Goal: Book appointment/travel/reservation

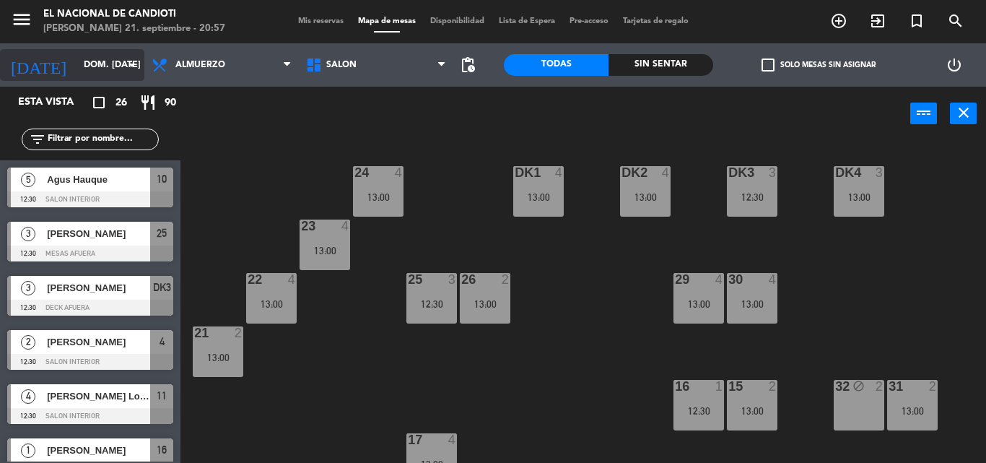
click at [136, 67] on icon "arrow_drop_down" at bounding box center [131, 64] width 17 height 17
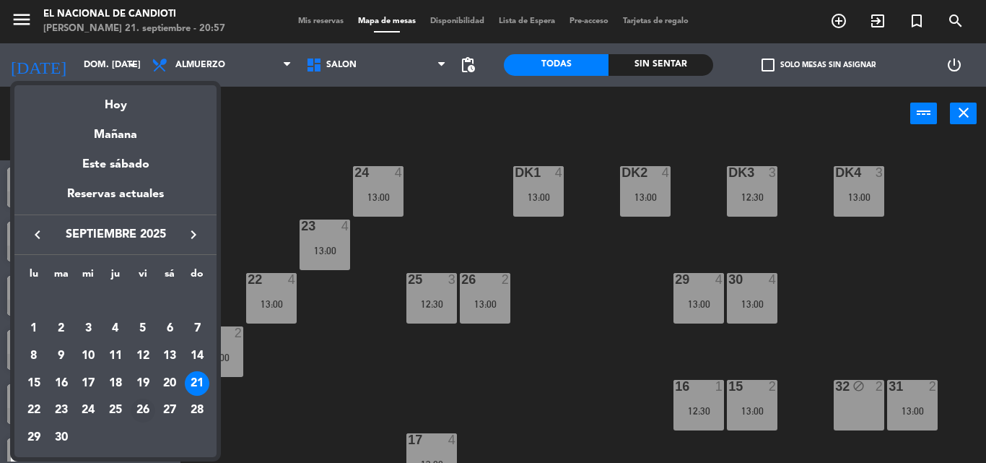
click at [142, 408] on div "26" at bounding box center [143, 411] width 25 height 25
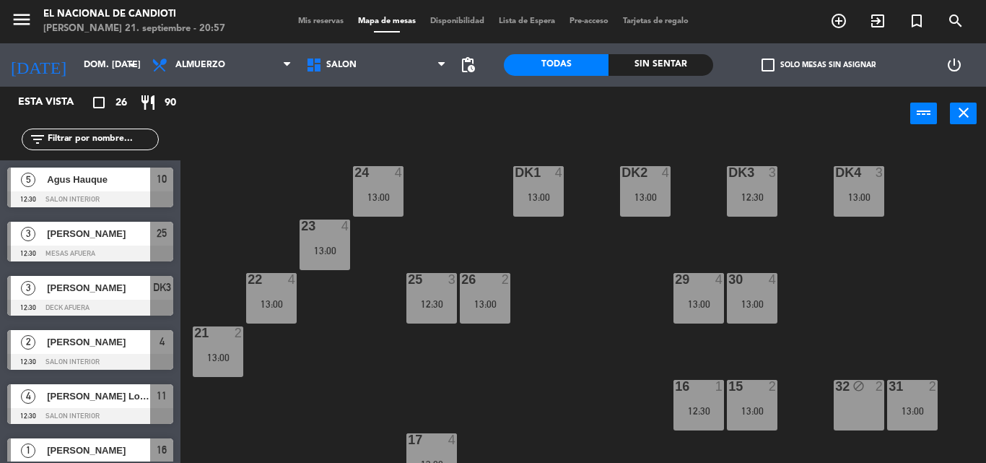
type input "vie. [DATE]"
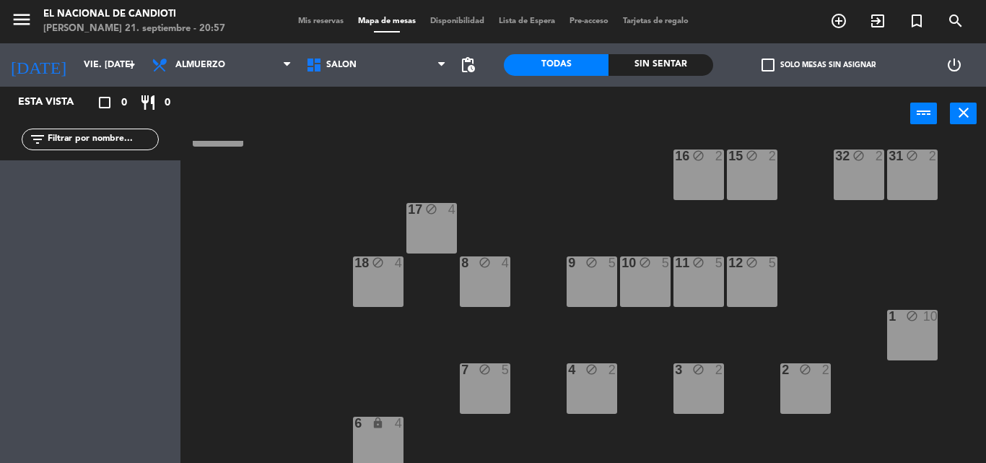
scroll to position [235, 0]
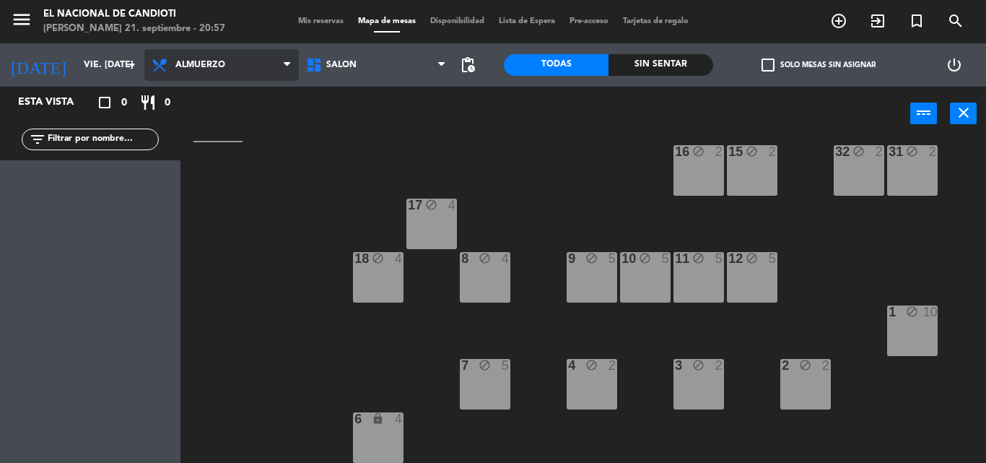
click at [249, 69] on span "Almuerzo" at bounding box center [221, 65] width 155 height 32
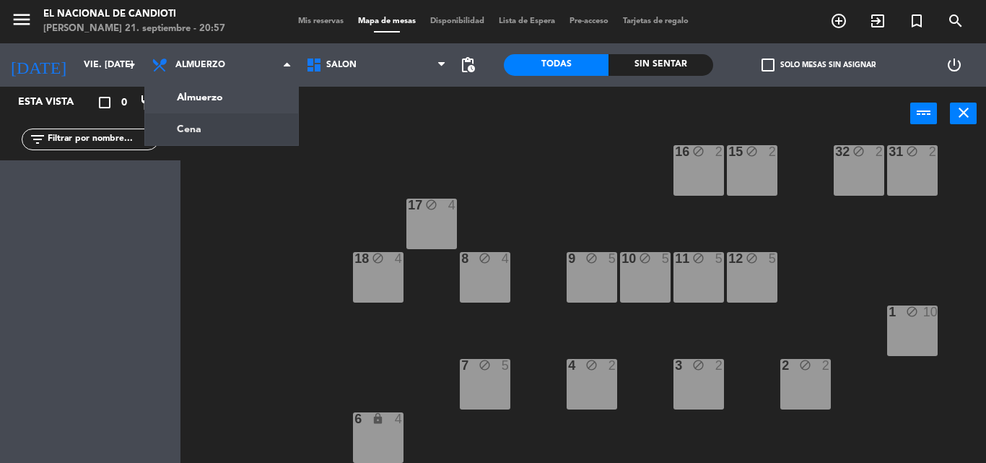
click at [238, 128] on ng-component "menu El Nacional de [PERSON_NAME] 21. septiembre - 20:57 Mis reservas Mapa de m…" at bounding box center [493, 231] width 986 height 463
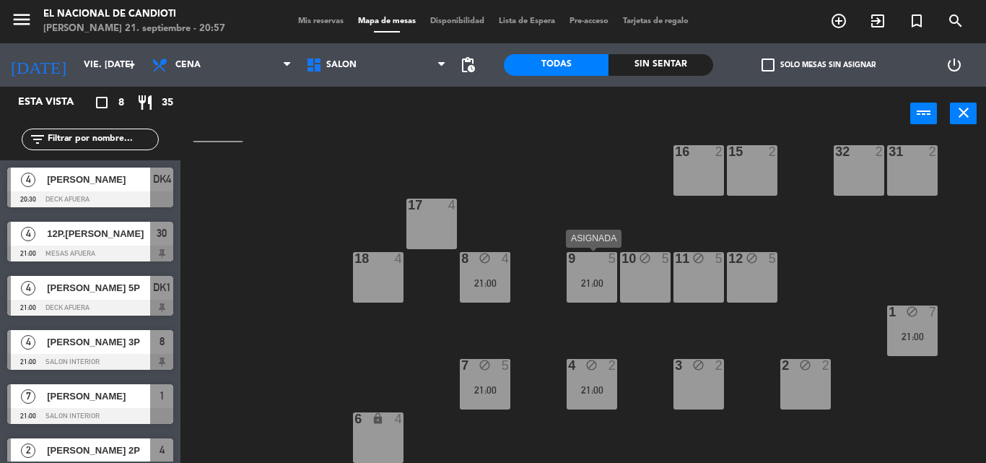
click at [584, 258] on div at bounding box center [592, 258] width 24 height 13
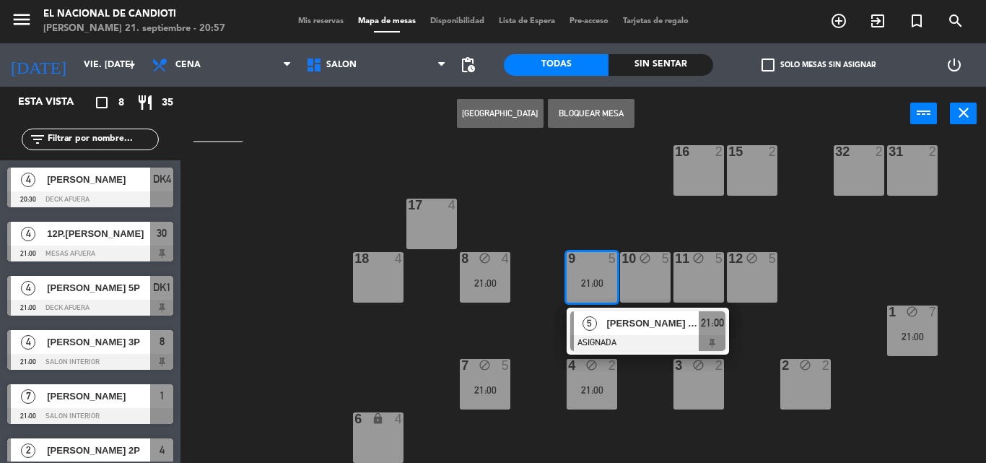
click at [606, 113] on button "Bloquear Mesa" at bounding box center [591, 113] width 87 height 29
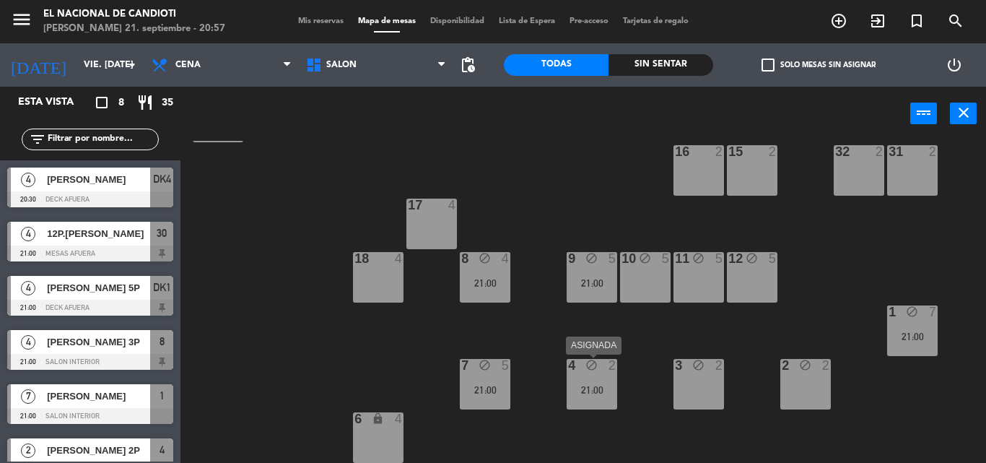
click at [580, 388] on div "21:00" at bounding box center [592, 390] width 51 height 10
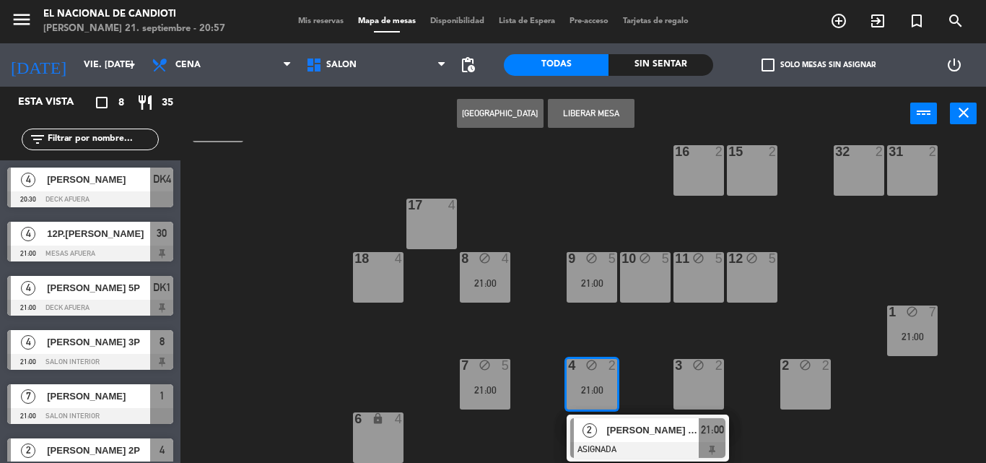
click at [604, 427] on div "2" at bounding box center [589, 430] width 31 height 24
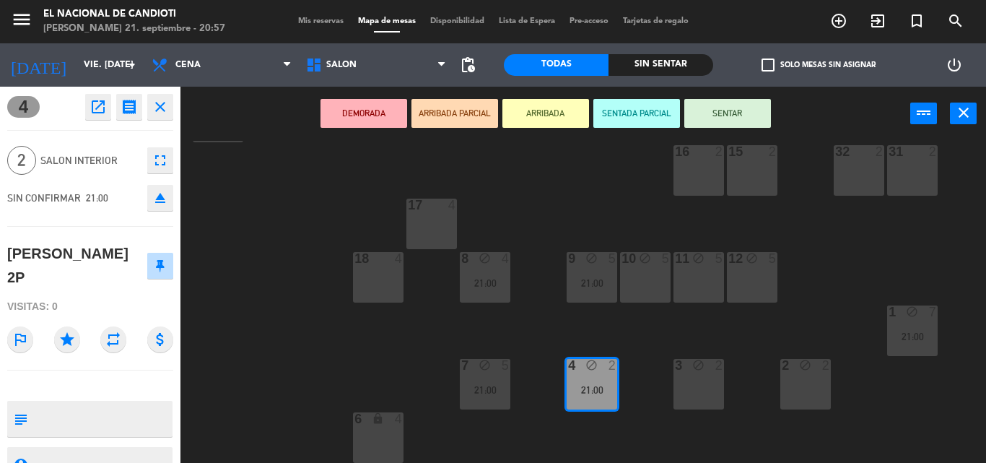
click at [102, 109] on icon "open_in_new" at bounding box center [98, 106] width 17 height 17
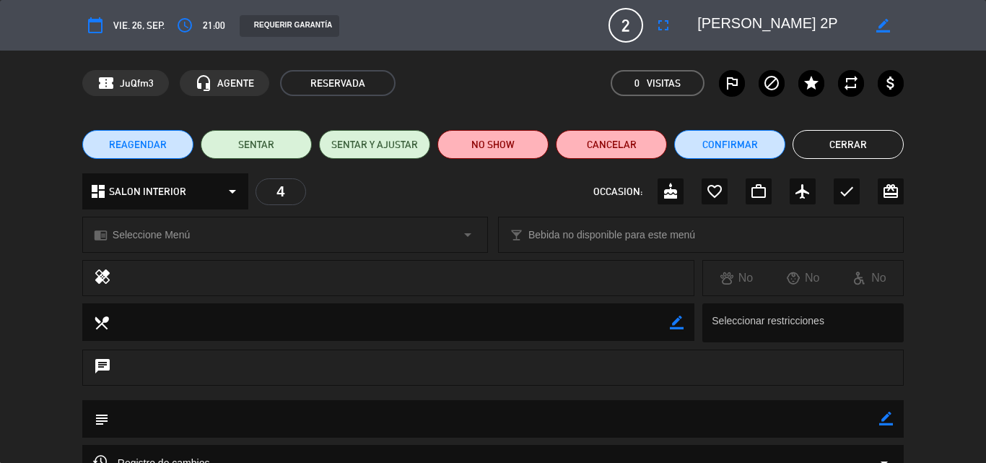
drag, startPoint x: 832, startPoint y: 21, endPoint x: 900, endPoint y: 21, distance: 68.6
click at [832, 21] on textarea at bounding box center [779, 25] width 165 height 26
click at [884, 27] on icon "border_color" at bounding box center [883, 26] width 14 height 14
type textarea "[PERSON_NAME] 4P"
click at [884, 22] on icon at bounding box center [883, 26] width 14 height 14
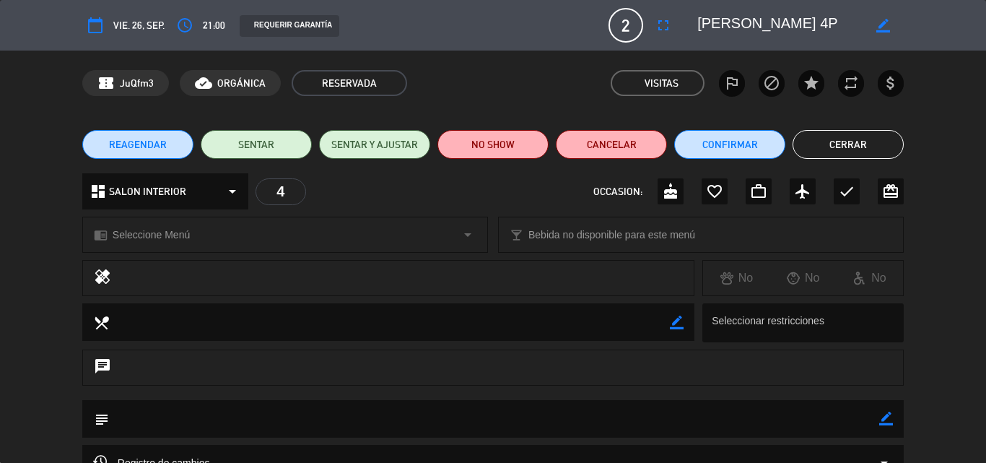
click at [820, 140] on button "Cerrar" at bounding box center [848, 144] width 111 height 29
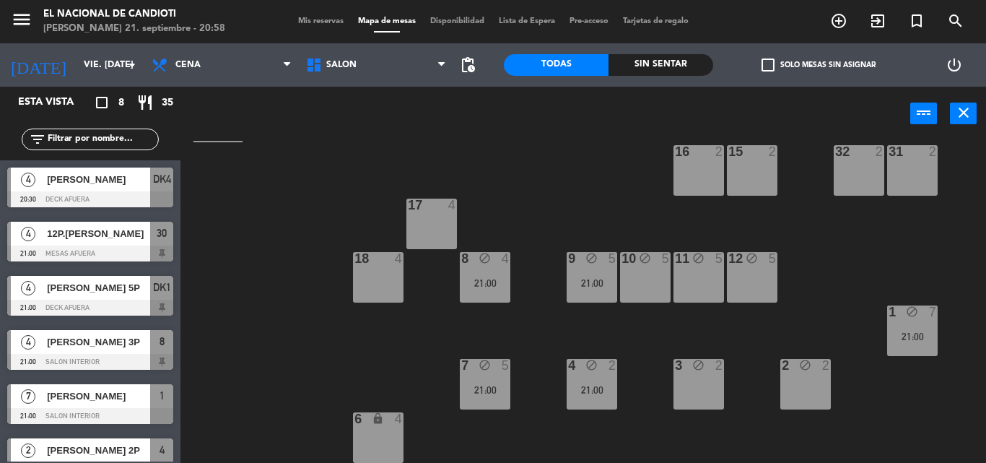
scroll to position [0, 0]
click at [480, 274] on div "8 block 4 21:00" at bounding box center [485, 277] width 51 height 51
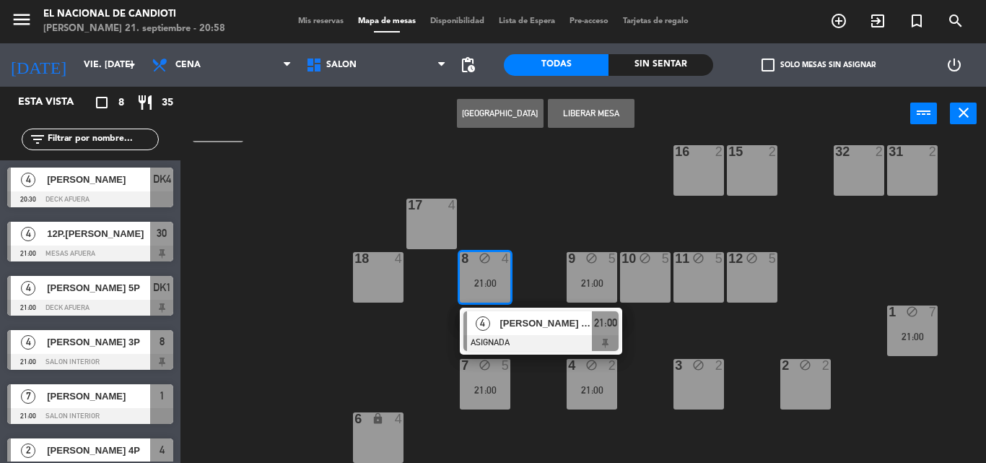
click at [480, 274] on div "8 block 4 21:00" at bounding box center [485, 277] width 51 height 51
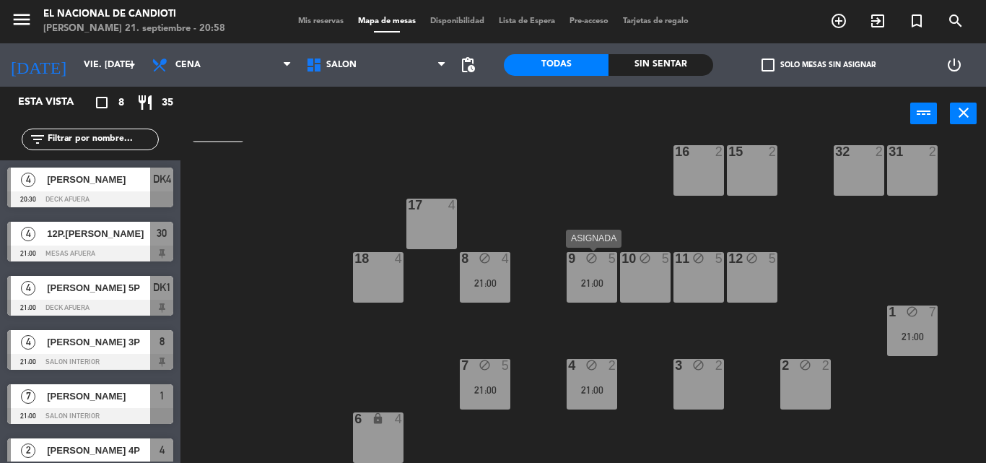
click at [585, 270] on div "9 block 5 21:00" at bounding box center [592, 277] width 51 height 51
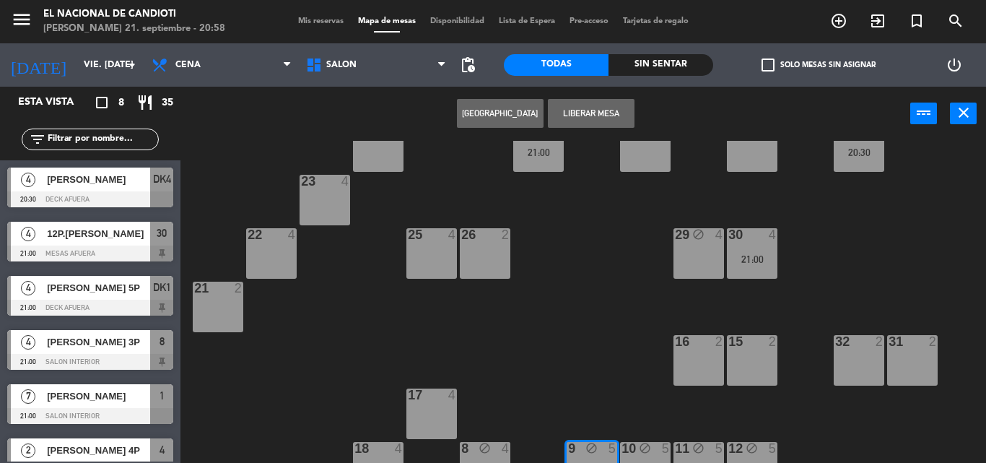
scroll to position [18, 0]
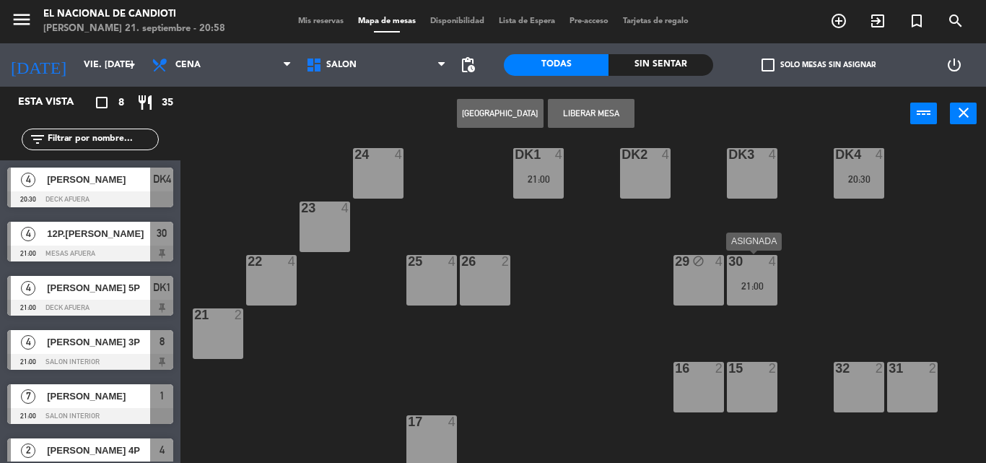
click at [751, 273] on div "30 4 21:00" at bounding box center [752, 280] width 51 height 51
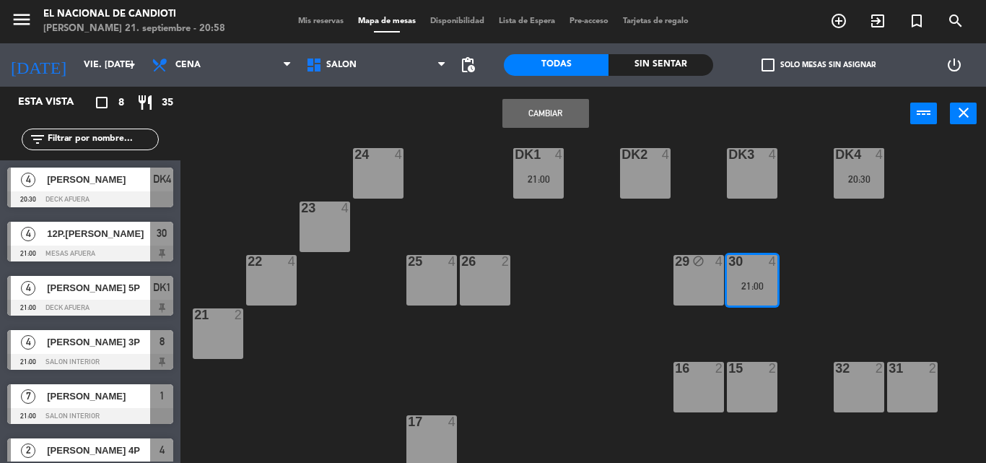
click at [741, 274] on div "30 4 21:00" at bounding box center [752, 280] width 51 height 51
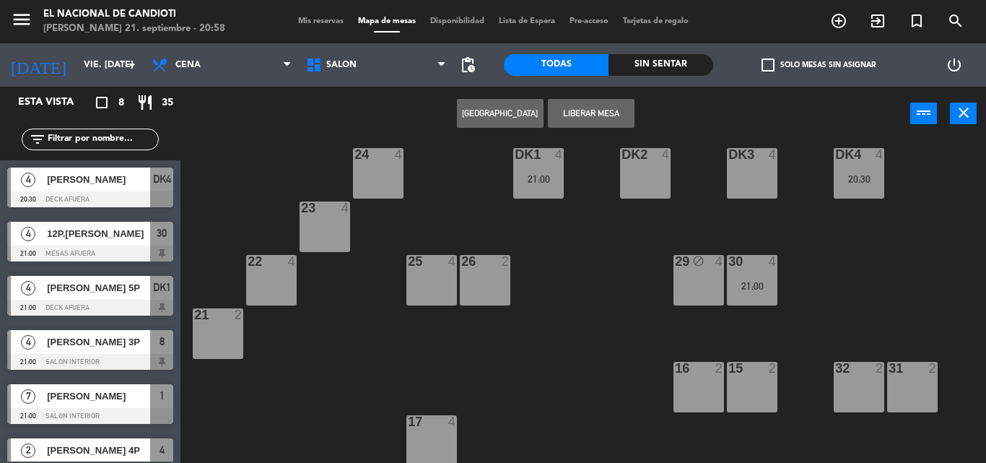
click at [734, 275] on div "30 4 21:00" at bounding box center [752, 280] width 51 height 51
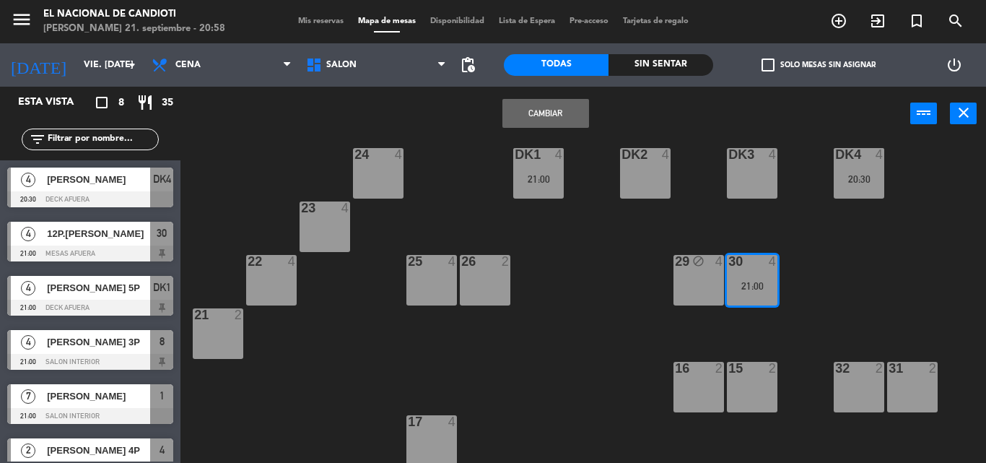
click at [755, 281] on div "21:00" at bounding box center [752, 286] width 51 height 10
click at [604, 426] on div "24 4 DK1 4 21:00 DK2 4 DK3 4 DK4 4 20:30 23 4 22 4 25 4 26 2 30 4 21:00 29 bloc…" at bounding box center [589, 302] width 796 height 322
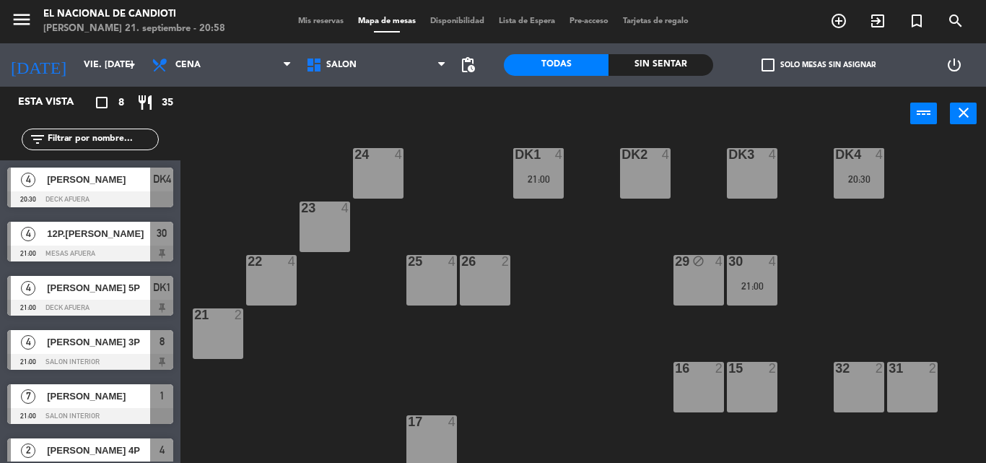
click at [756, 289] on div "21:00" at bounding box center [752, 286] width 51 height 10
click at [757, 290] on div "21:00" at bounding box center [752, 286] width 51 height 10
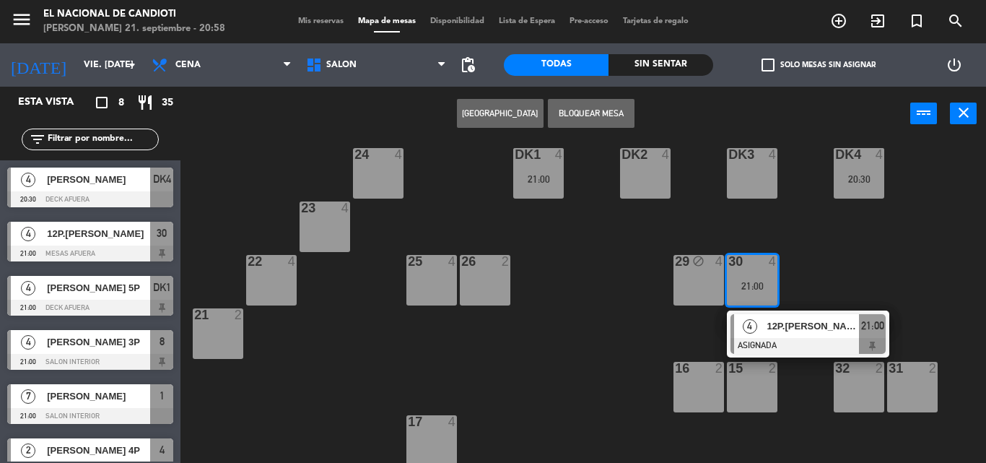
click at [737, 278] on div "30 4 21:00" at bounding box center [752, 280] width 51 height 51
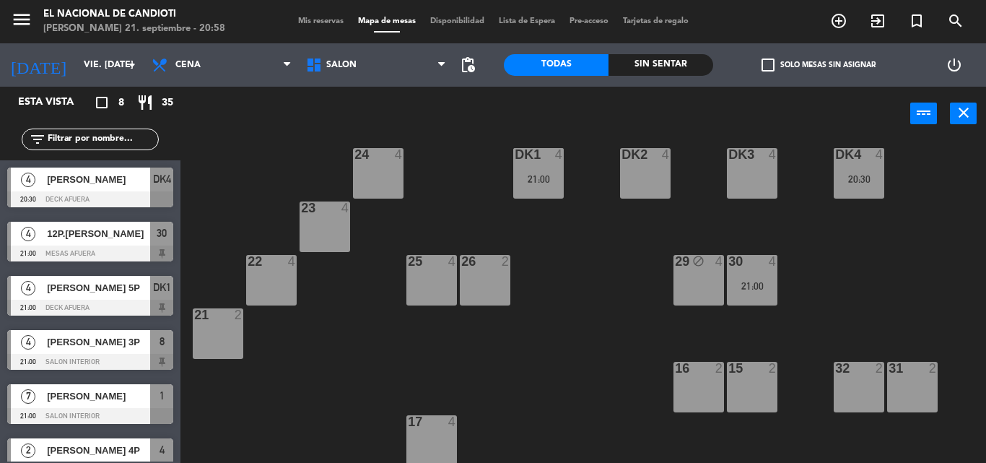
click at [736, 279] on div "30 4 21:00" at bounding box center [752, 280] width 51 height 51
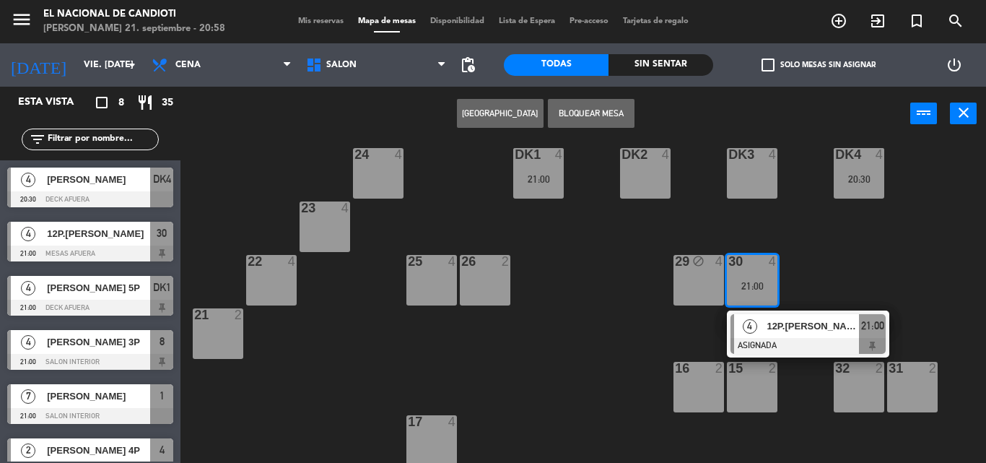
click at [599, 339] on div "24 4 DK1 4 21:00 DK2 4 DK3 4 DK4 4 20:30 23 4 22 4 25 4 26 2 30 4 21:00 4 12P.[…" at bounding box center [589, 302] width 796 height 322
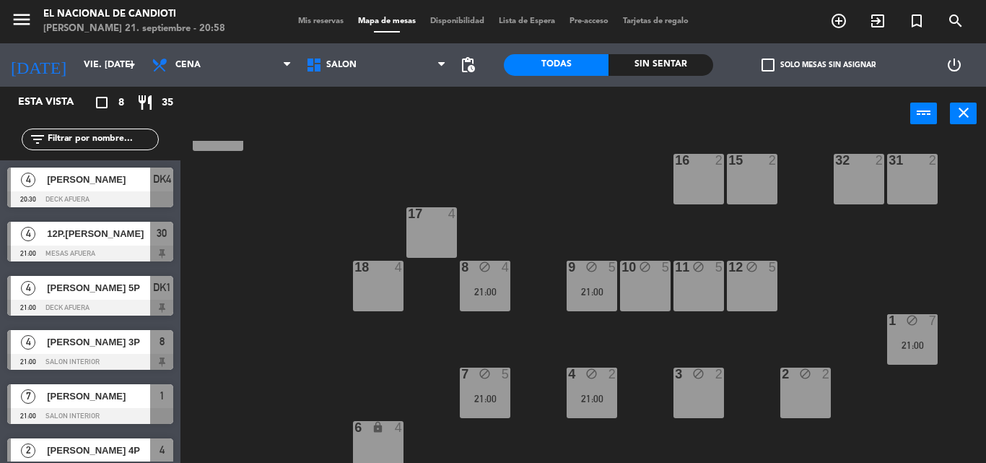
scroll to position [235, 0]
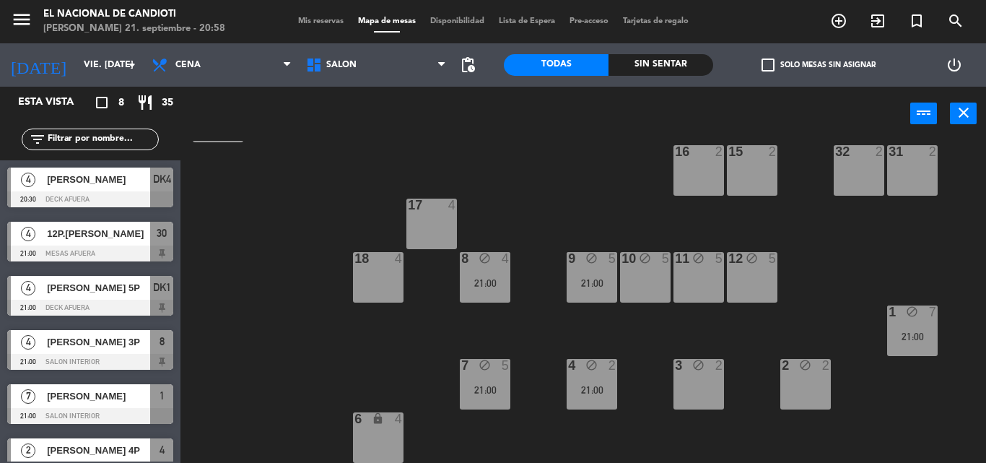
click at [594, 275] on div "9 block 5 21:00" at bounding box center [592, 277] width 51 height 51
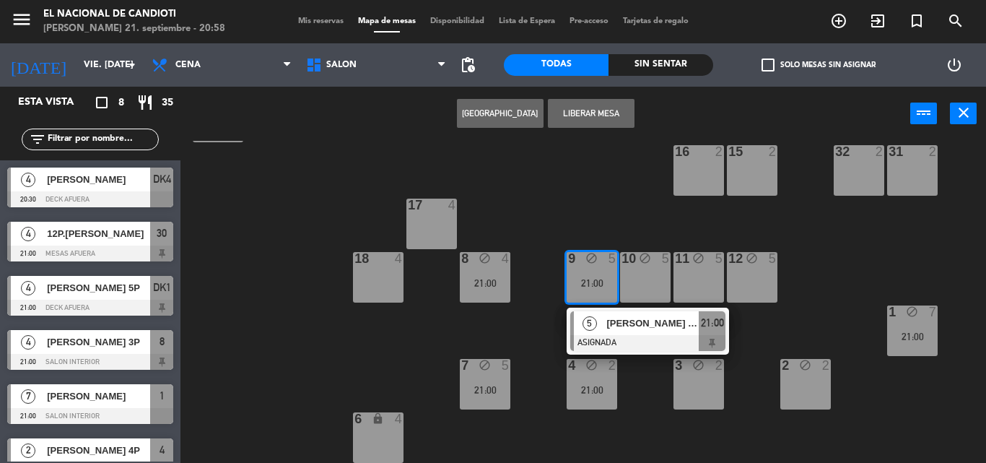
click at [619, 326] on span "[PERSON_NAME] 6P." at bounding box center [652, 323] width 92 height 15
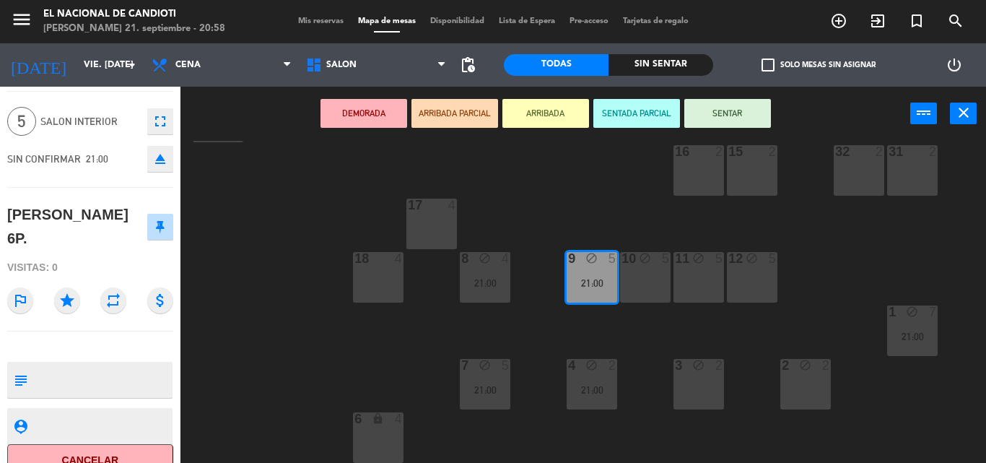
scroll to position [60, 0]
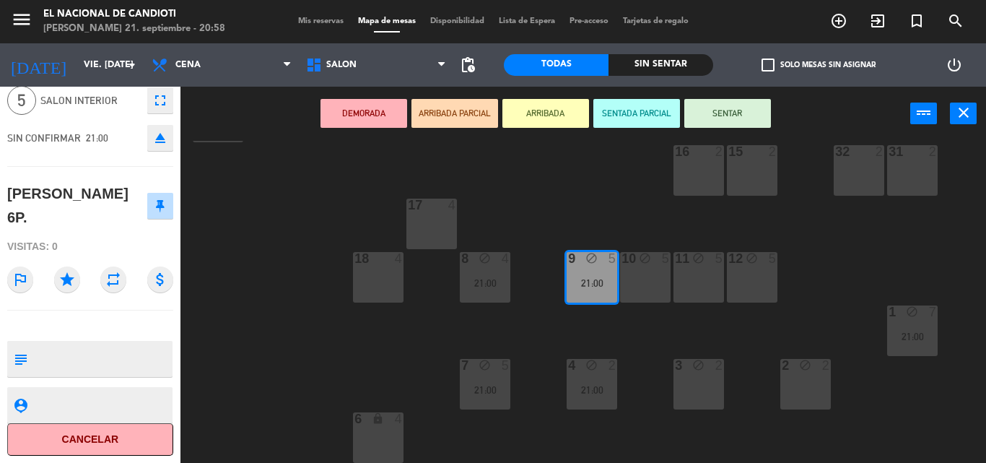
click at [586, 196] on div "24 4 DK1 4 21:00 DK2 4 DK3 4 DK4 4 20:30 23 4 22 4 25 4 26 2 30 4 21:00 29 bloc…" at bounding box center [589, 302] width 796 height 322
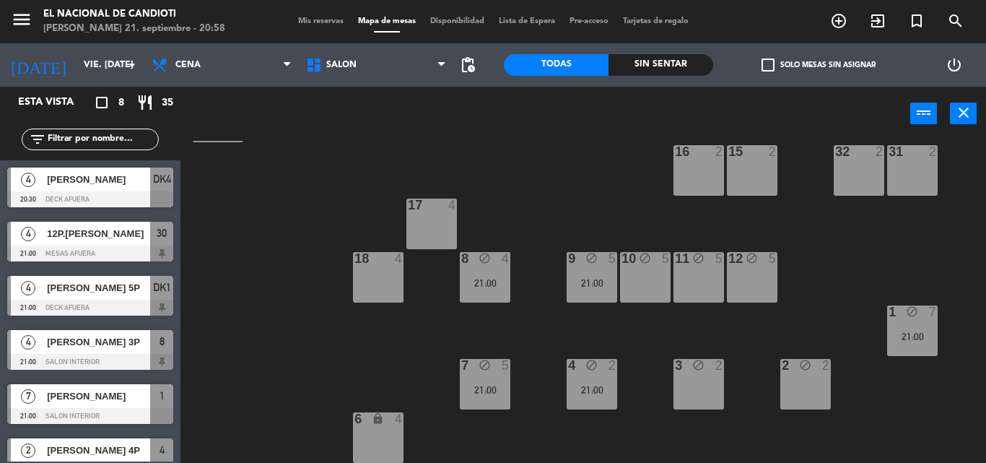
scroll to position [104, 0]
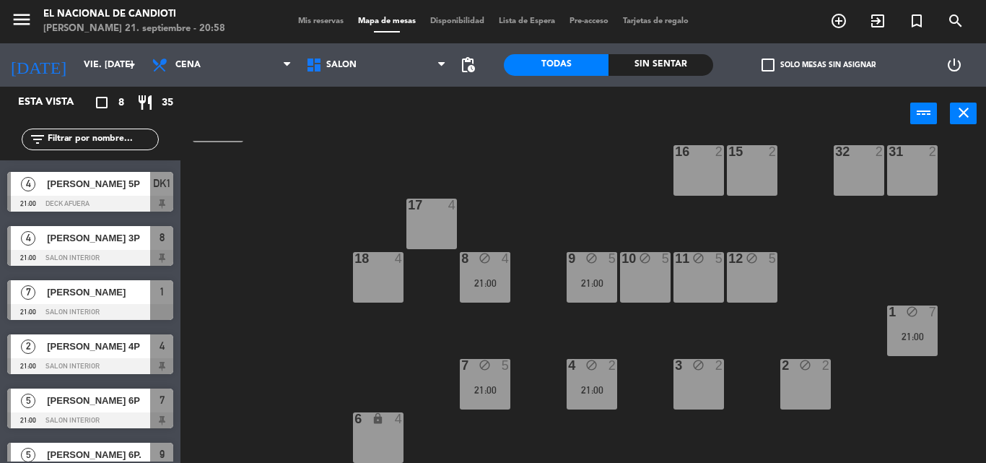
click at [492, 273] on div "8 block 4 21:00" at bounding box center [485, 277] width 51 height 51
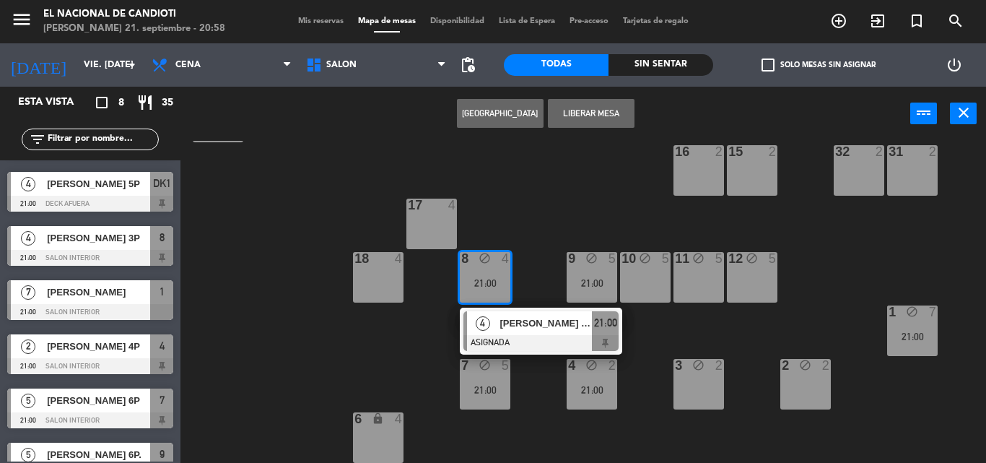
drag, startPoint x: 528, startPoint y: 285, endPoint x: 601, endPoint y: 300, distance: 74.5
click at [529, 285] on div "24 4 DK1 4 21:00 DK2 4 DK3 4 DK4 4 20:30 23 4 22 4 25 4 26 2 30 4 21:00 29 bloc…" at bounding box center [589, 302] width 796 height 322
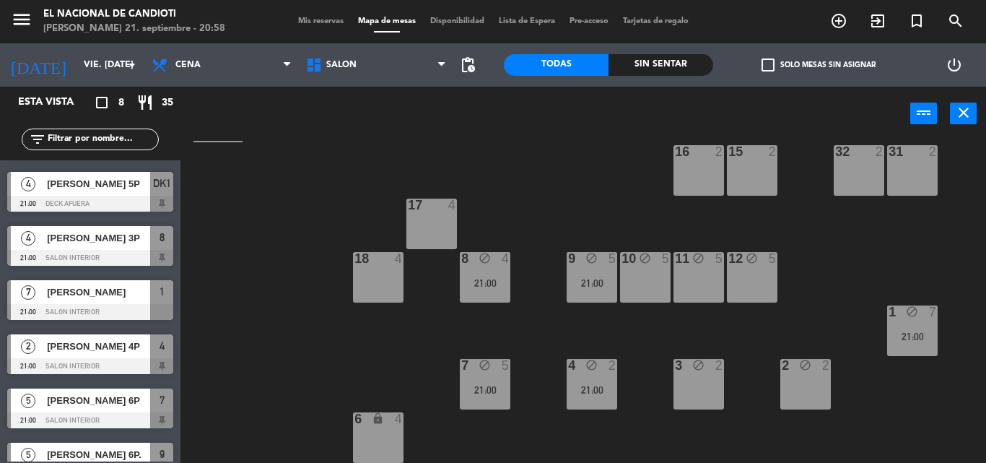
click at [580, 360] on div "block" at bounding box center [592, 366] width 24 height 14
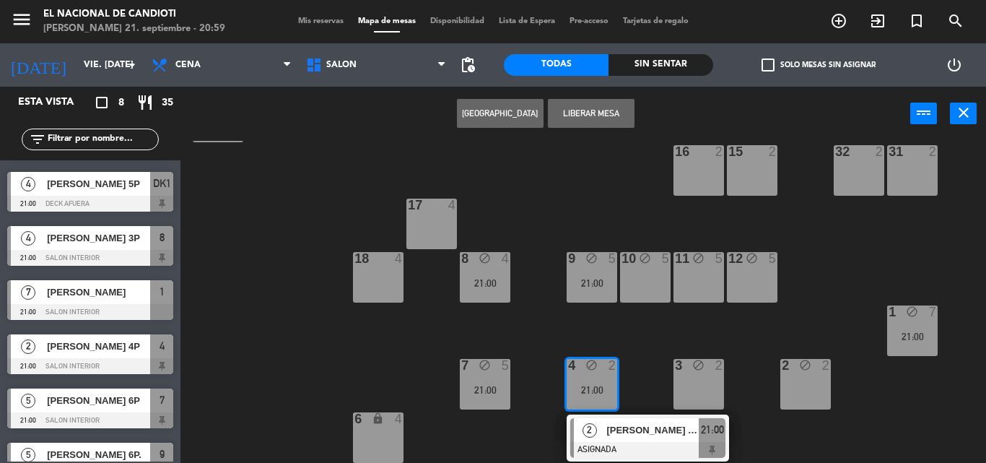
click at [586, 374] on div "4 block 2 21:00" at bounding box center [592, 384] width 51 height 51
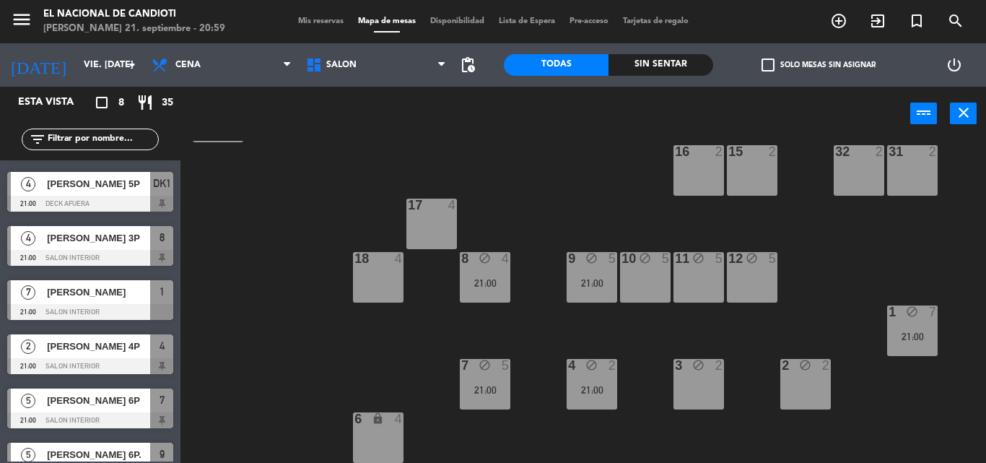
click at [475, 364] on div "block" at bounding box center [485, 366] width 24 height 14
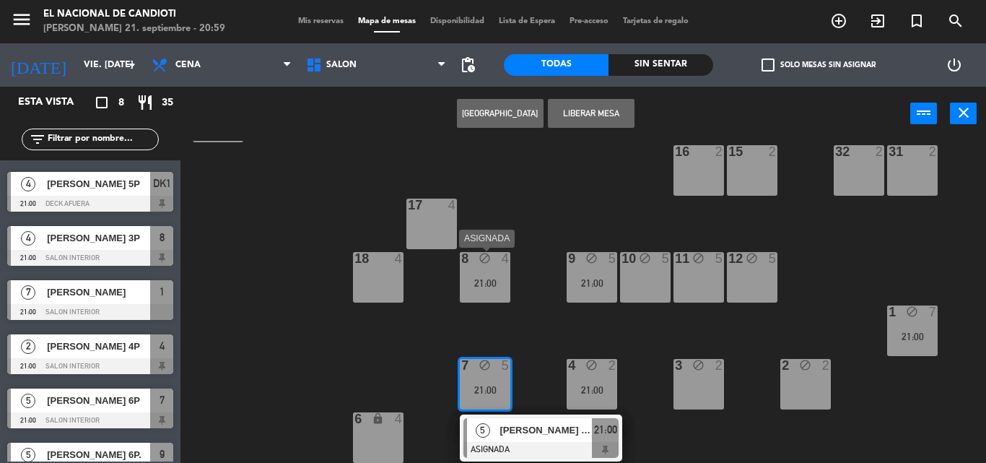
click at [484, 279] on div "21:00" at bounding box center [485, 283] width 51 height 10
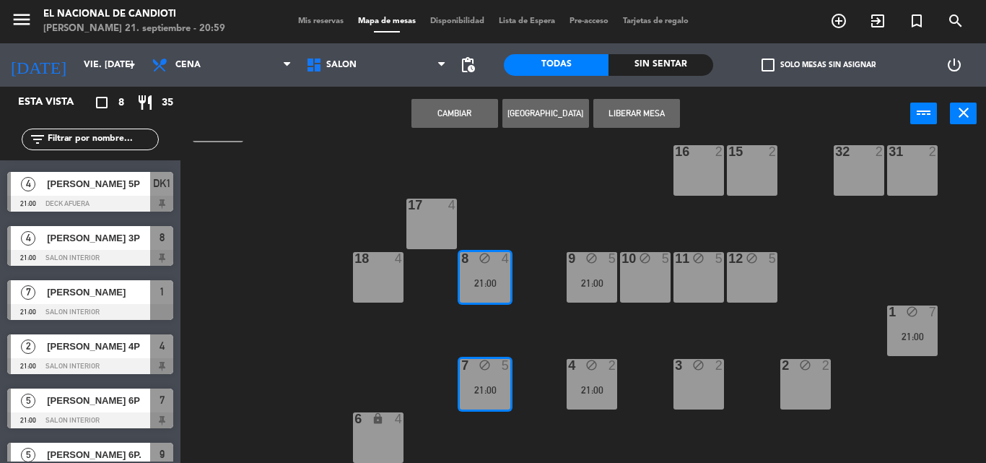
click at [474, 277] on div "8 block 4 21:00" at bounding box center [485, 277] width 51 height 51
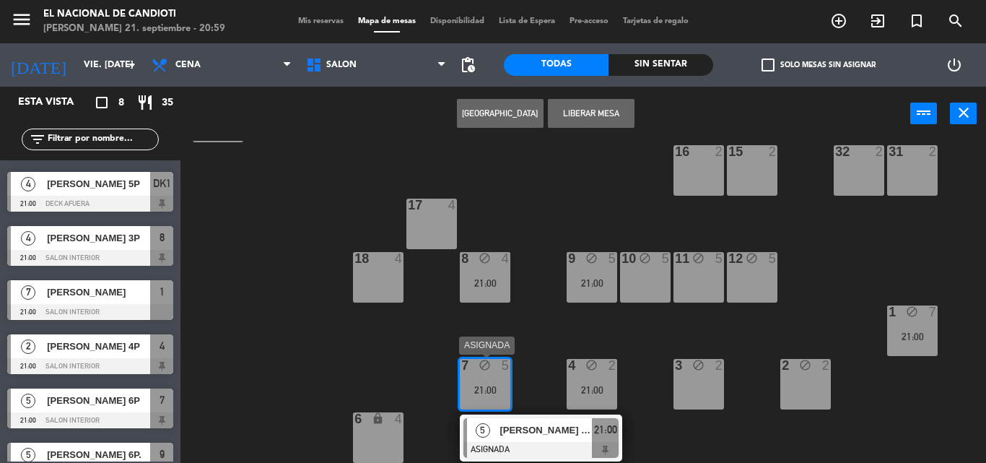
click at [473, 366] on div "block" at bounding box center [485, 366] width 24 height 14
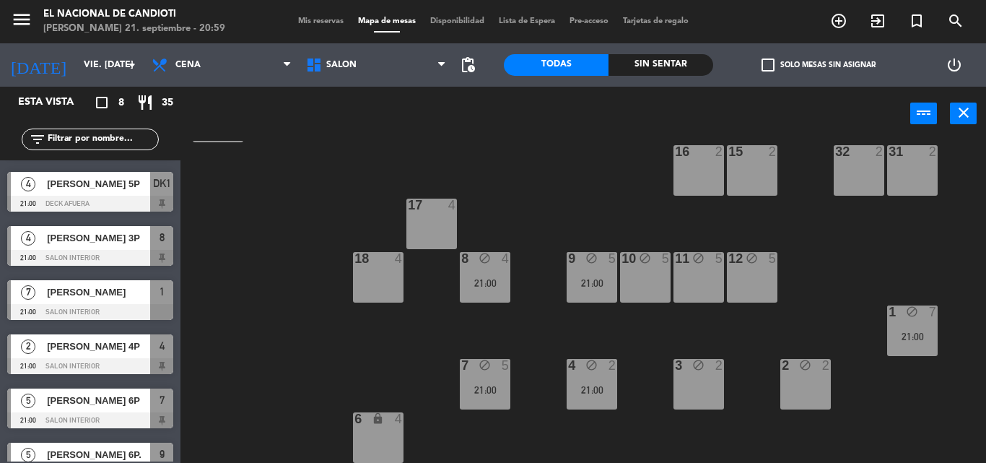
click at [471, 282] on div "21:00" at bounding box center [485, 283] width 51 height 10
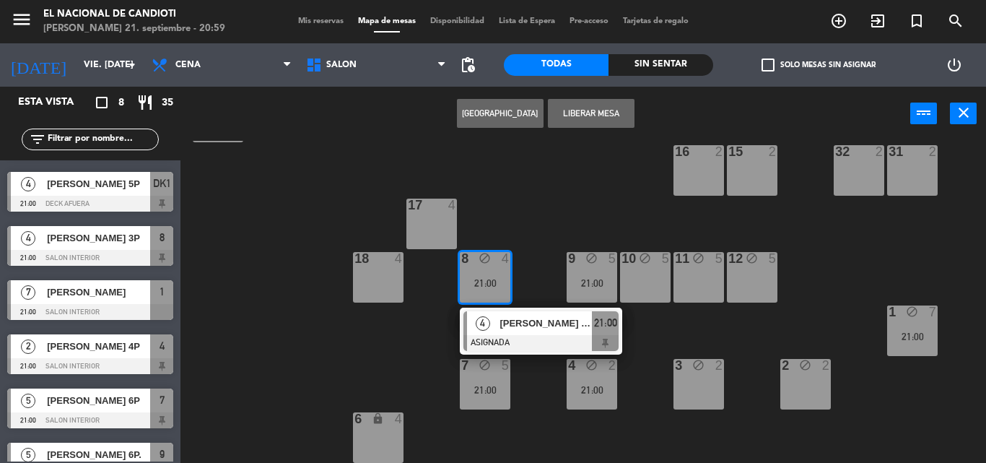
click at [515, 331] on div "4 [PERSON_NAME] 3P ASIGNADA 21:00" at bounding box center [541, 331] width 184 height 47
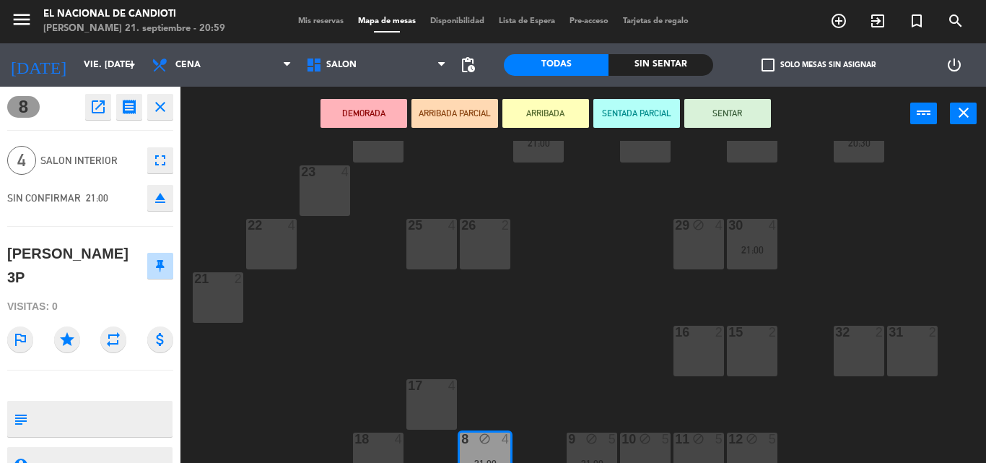
scroll to position [18, 0]
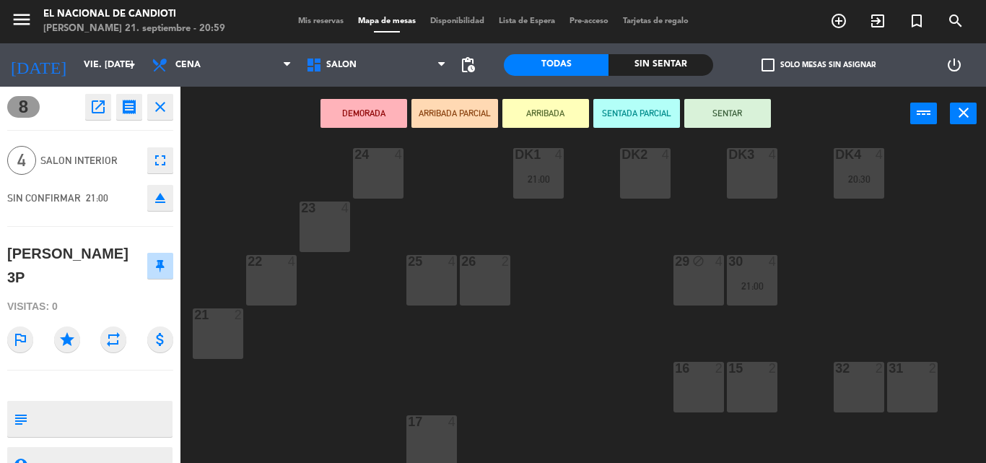
click at [595, 259] on div "24 4 DK1 4 21:00 DK2 4 DK3 4 DK4 4 20:30 23 4 22 4 25 4 26 2 30 4 21:00 29 bloc…" at bounding box center [589, 302] width 796 height 322
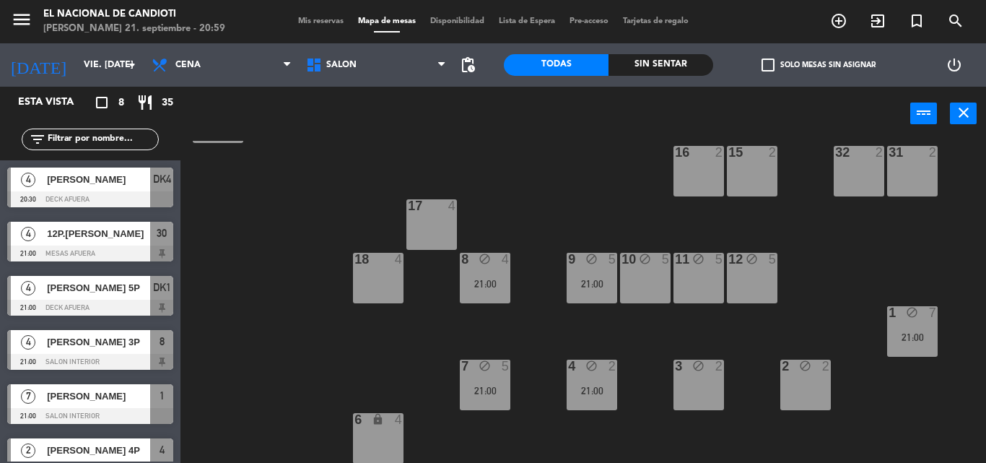
scroll to position [235, 0]
click at [471, 262] on div "8" at bounding box center [461, 259] width 24 height 14
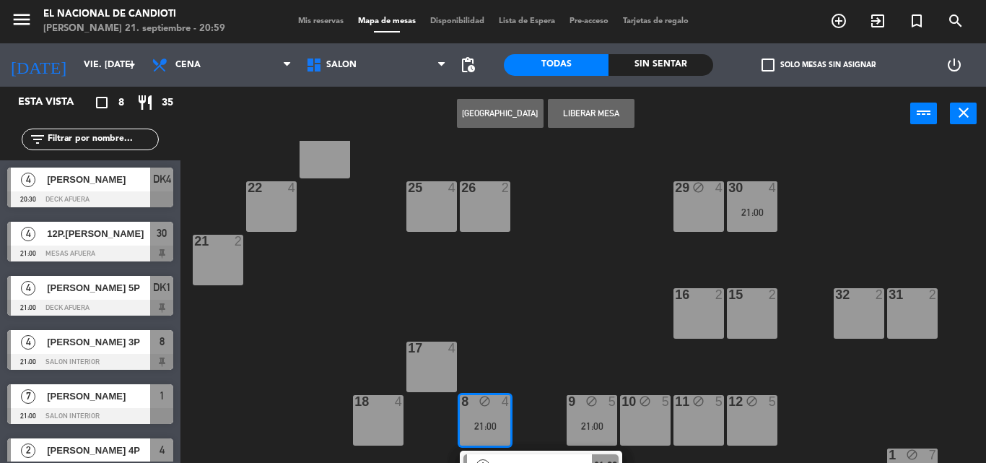
scroll to position [90, 0]
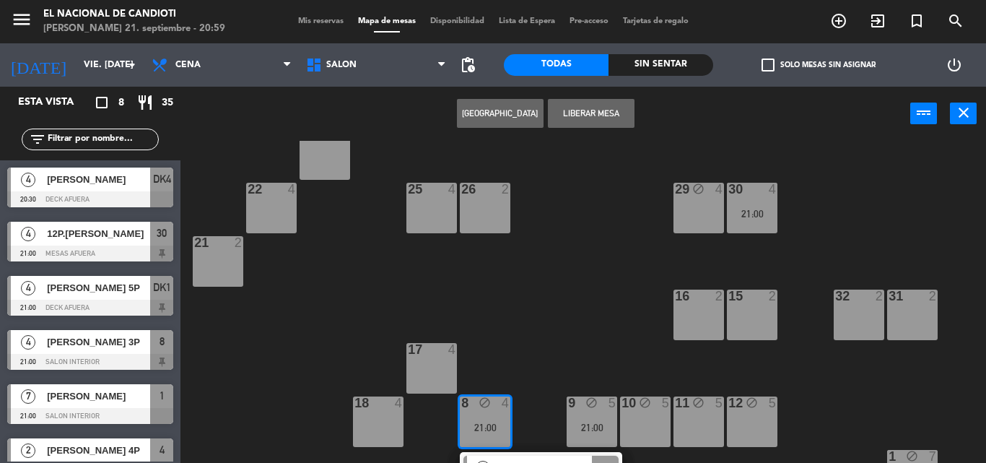
click at [497, 208] on div "26 2" at bounding box center [485, 208] width 51 height 51
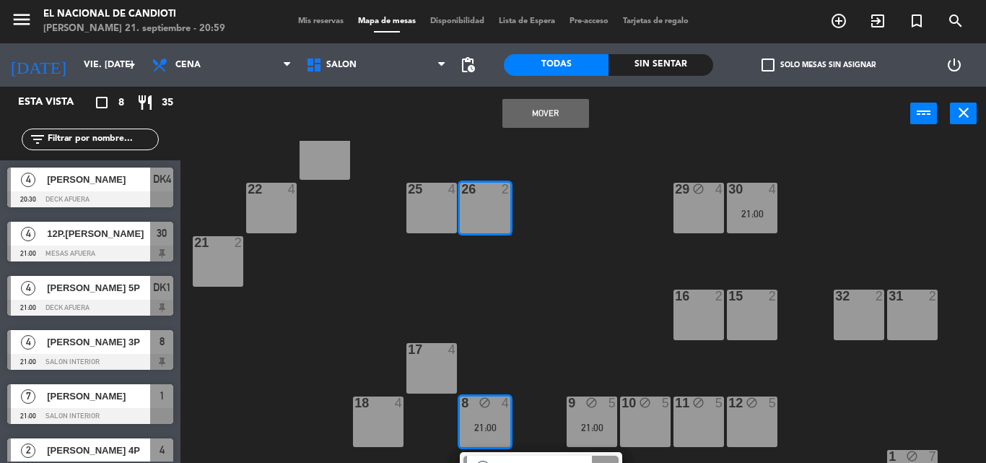
click at [539, 110] on button "Mover" at bounding box center [545, 113] width 87 height 29
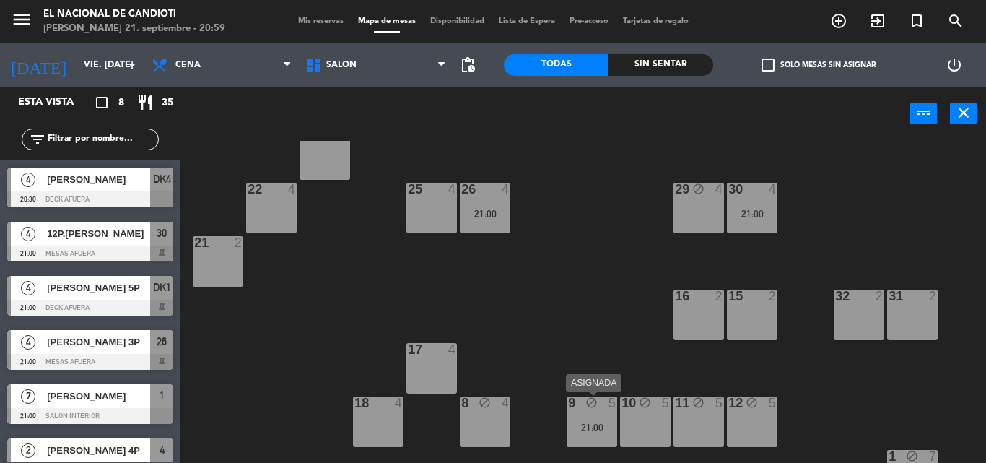
drag, startPoint x: 607, startPoint y: 421, endPoint x: 657, endPoint y: 421, distance: 49.8
click at [629, 425] on div "24 4 DK1 4 21:00 DK2 4 DK3 4 DK4 4 20:30 23 4 22 4 25 4 26 4 21:00 30 4 21:00 2…" at bounding box center [589, 302] width 796 height 322
click at [587, 412] on div "9 block 5 21:00" at bounding box center [592, 421] width 51 height 51
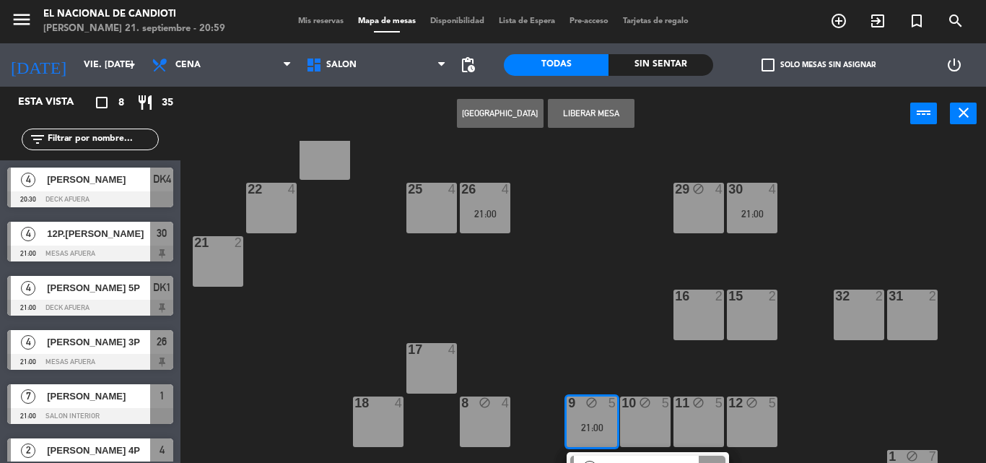
click at [438, 212] on div "25 4" at bounding box center [431, 208] width 51 height 51
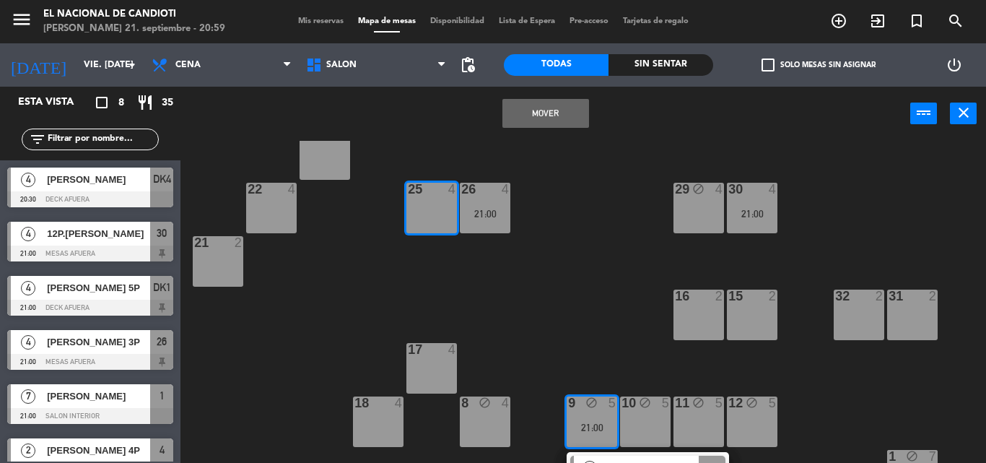
click at [531, 113] on button "Mover" at bounding box center [545, 113] width 87 height 29
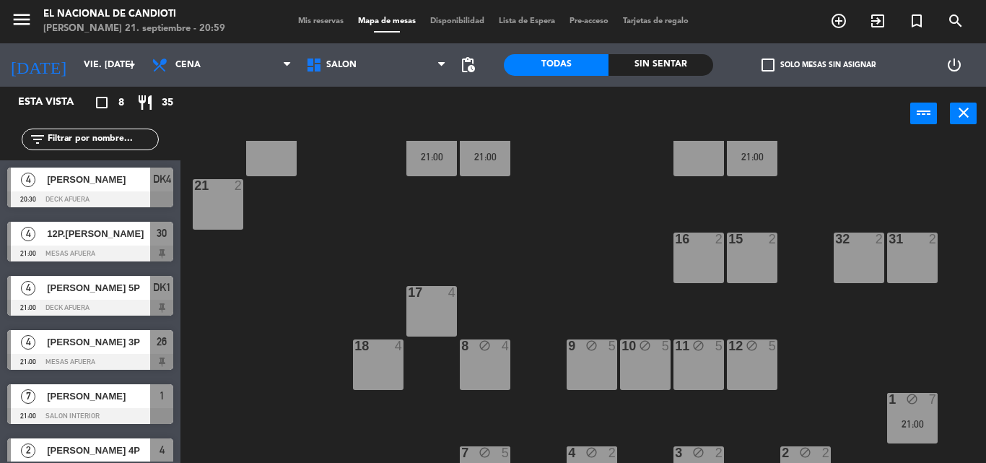
scroll to position [235, 0]
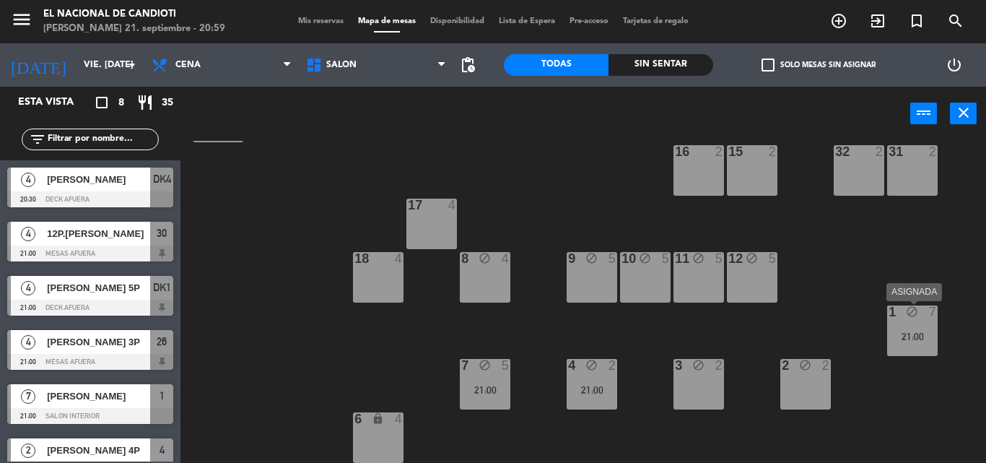
click at [906, 321] on div "1 block 7 21:00" at bounding box center [912, 330] width 51 height 51
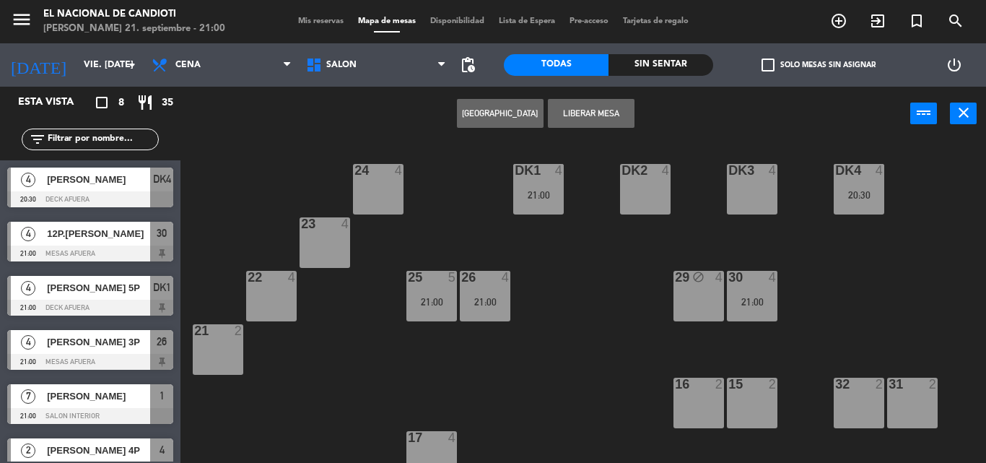
scroll to position [0, 0]
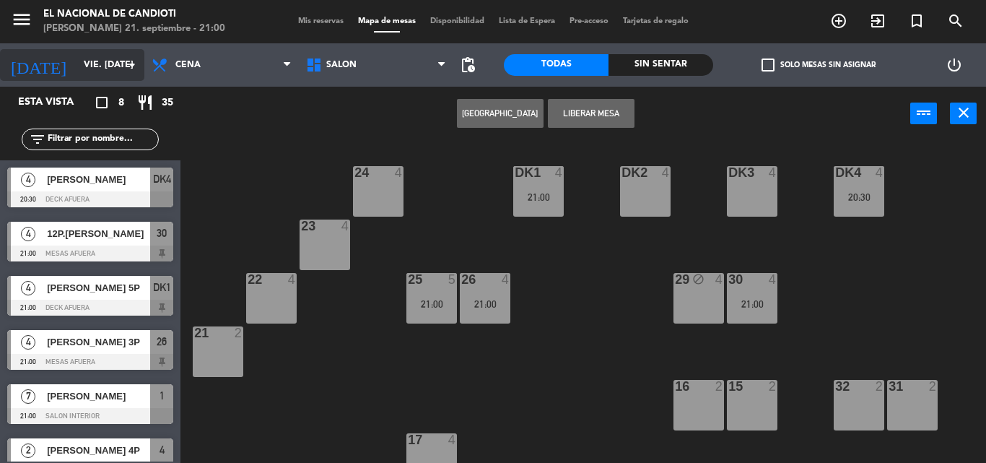
click at [129, 64] on icon "arrow_drop_down" at bounding box center [131, 64] width 17 height 17
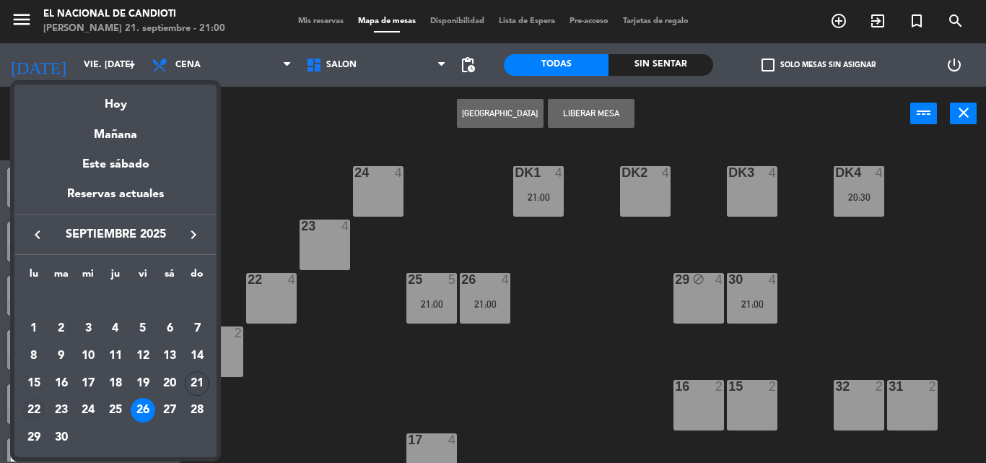
click at [29, 410] on div "22" at bounding box center [34, 410] width 25 height 25
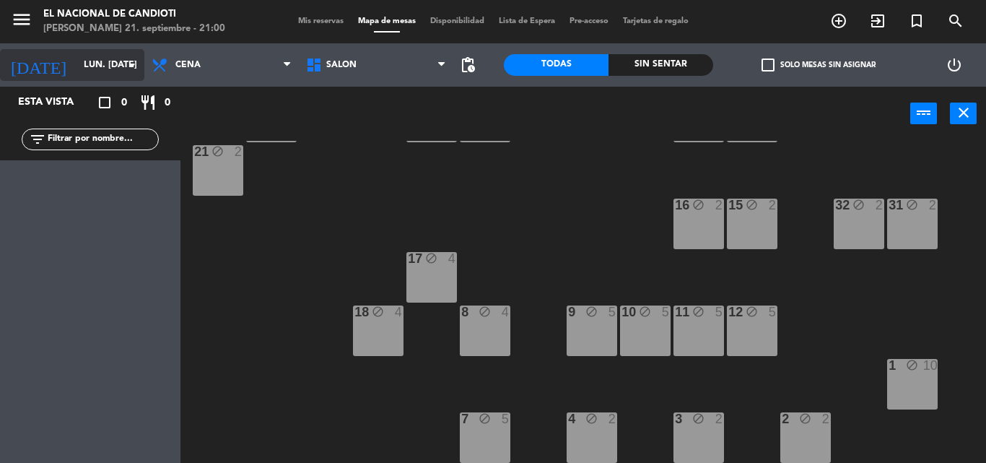
scroll to position [217, 0]
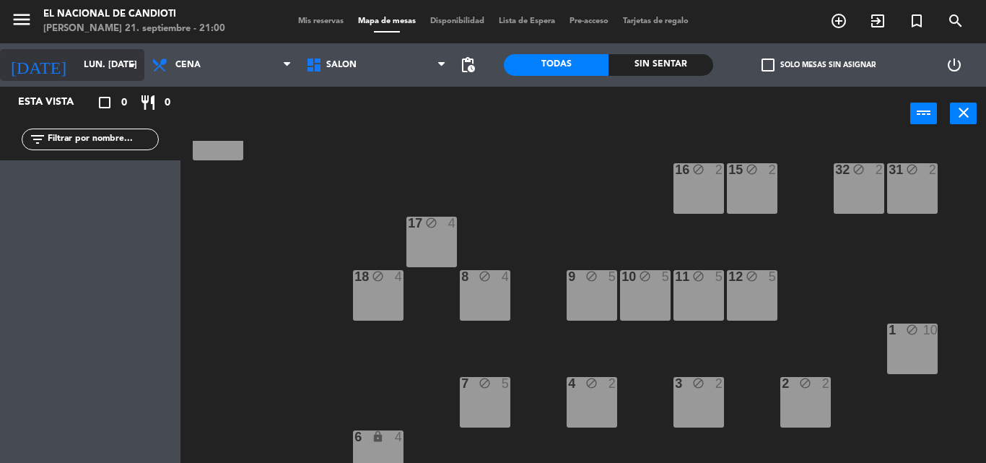
click at [134, 62] on icon "arrow_drop_down" at bounding box center [131, 64] width 17 height 17
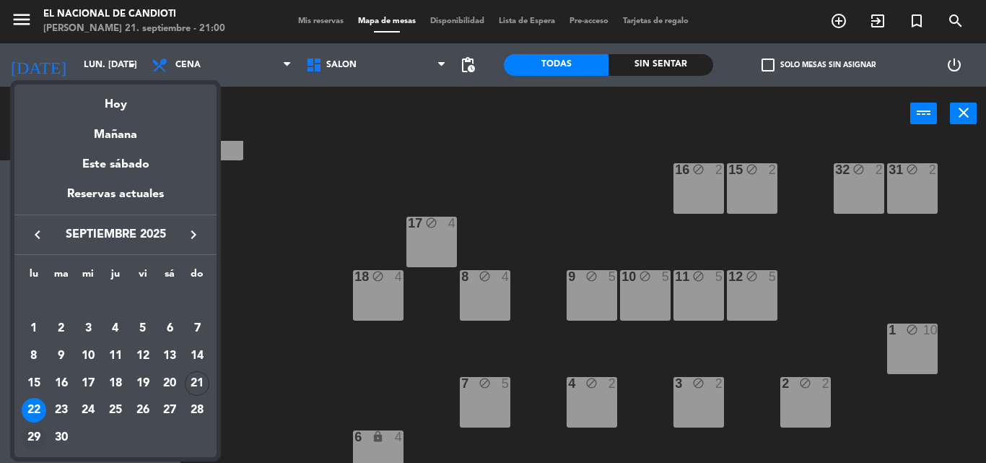
click at [26, 434] on div "29" at bounding box center [34, 437] width 25 height 25
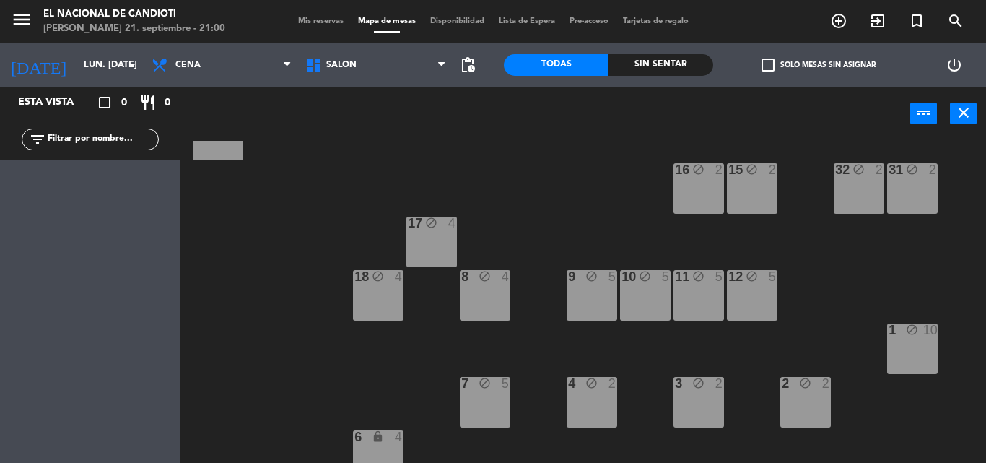
type input "lun. [DATE]"
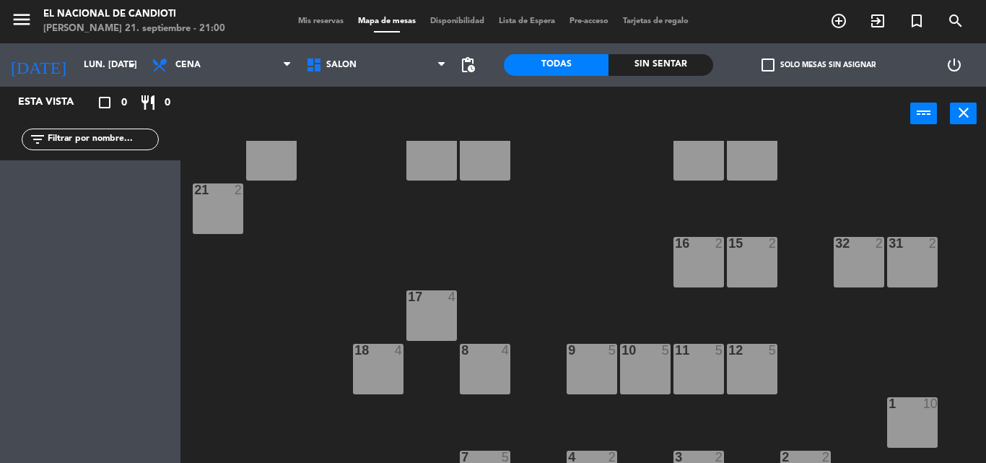
scroll to position [144, 0]
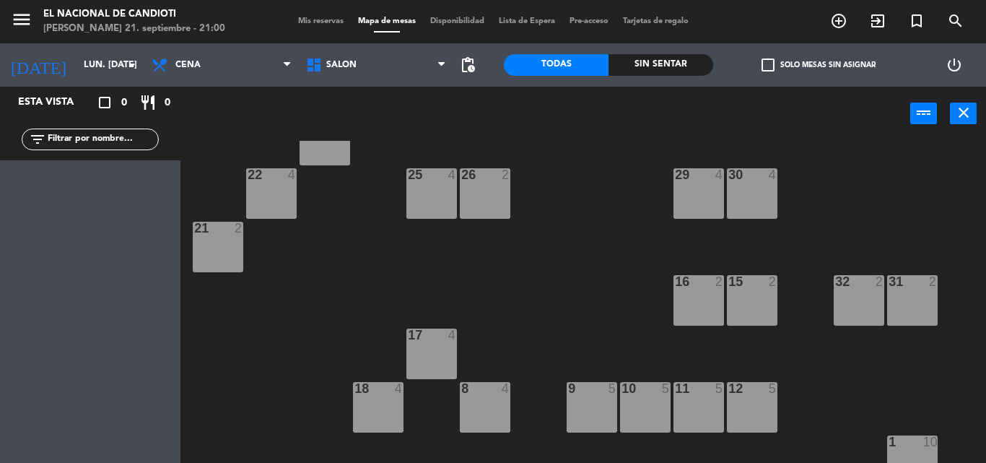
click at [422, 354] on div "24 4 DK1 4 DK2 4 DK3 4 DK4 4 23 4 22 4 25 4 26 2 30 4 29 4 21 2 16 2 15 2 32 2 …" at bounding box center [589, 302] width 796 height 322
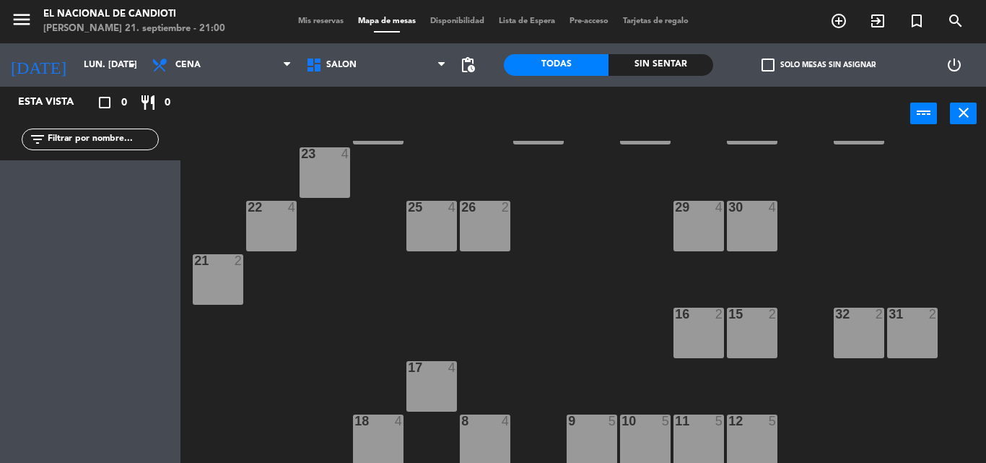
drag, startPoint x: 333, startPoint y: 294, endPoint x: 274, endPoint y: 282, distance: 60.3
click at [321, 289] on div "24 4 DK1 4 DK2 4 DK3 4 DK4 4 23 4 22 4 25 4 26 2 30 4 29 4 21 2 16 2 15 2 32 2 …" at bounding box center [589, 302] width 796 height 322
click at [134, 63] on icon "arrow_drop_down" at bounding box center [131, 64] width 17 height 17
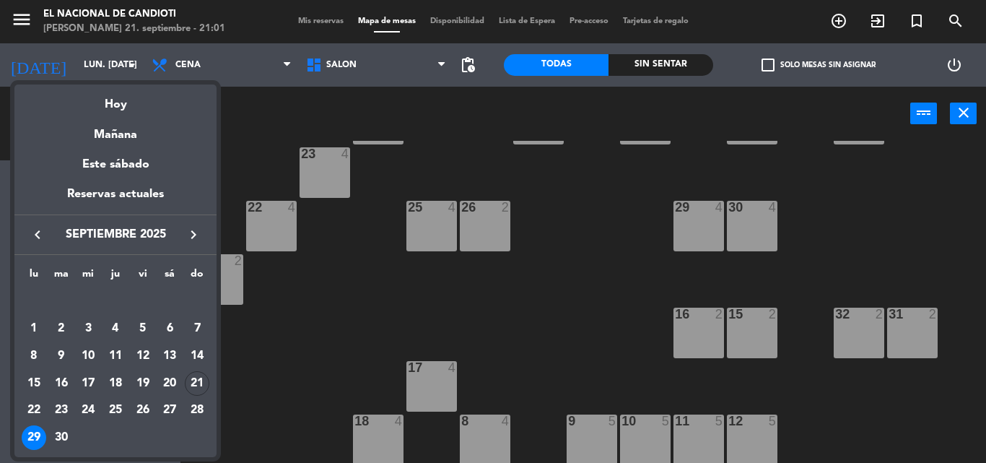
drag, startPoint x: 307, startPoint y: 362, endPoint x: 300, endPoint y: 349, distance: 14.2
click at [300, 349] on div at bounding box center [493, 231] width 986 height 463
